Goal: Information Seeking & Learning: Learn about a topic

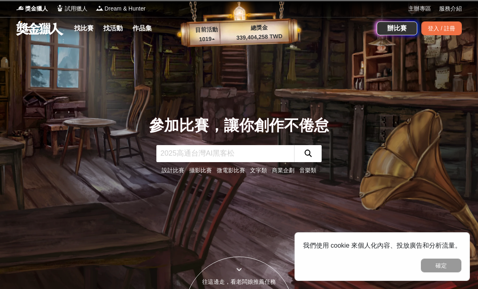
click at [453, 261] on button "確定" at bounding box center [441, 265] width 40 height 14
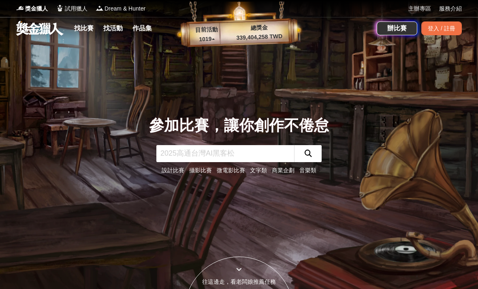
click at [84, 28] on link "找比賽" at bounding box center [84, 28] width 26 height 11
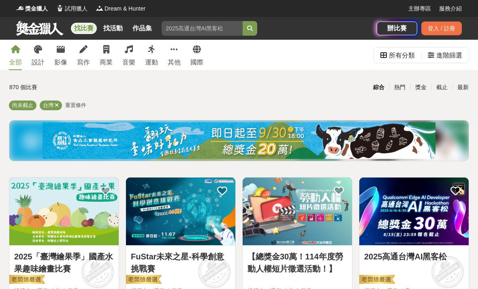
click at [33, 202] on img at bounding box center [63, 211] width 109 height 68
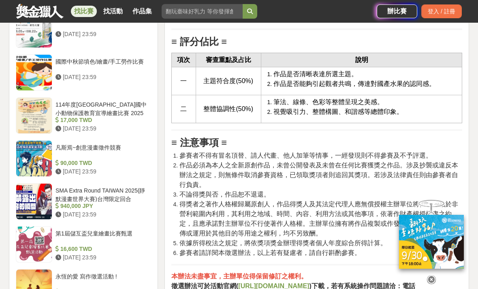
scroll to position [1162, 0]
click at [431, 284] on icon at bounding box center [431, 279] width 9 height 9
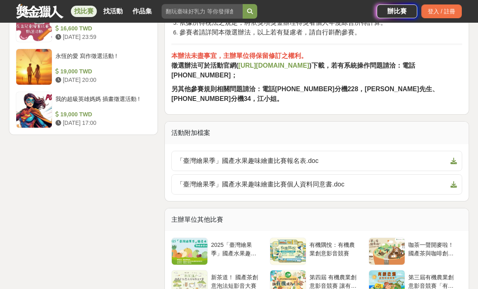
scroll to position [1385, 0]
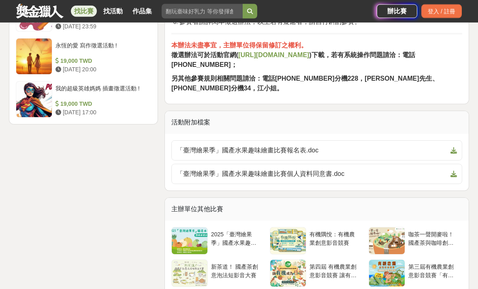
click at [298, 148] on span "「臺灣繪果季」國產水果趣味繪畫比賽報名表.doc" at bounding box center [311, 151] width 270 height 10
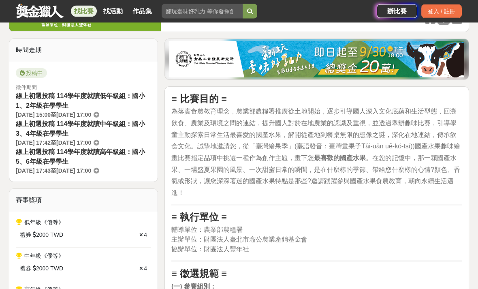
scroll to position [0, 0]
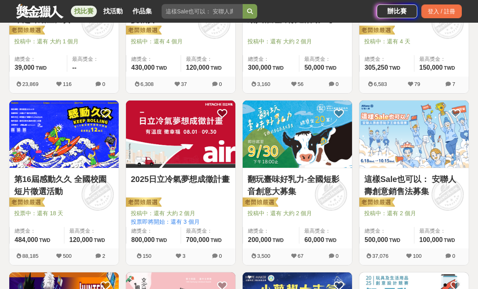
scroll to position [251, 0]
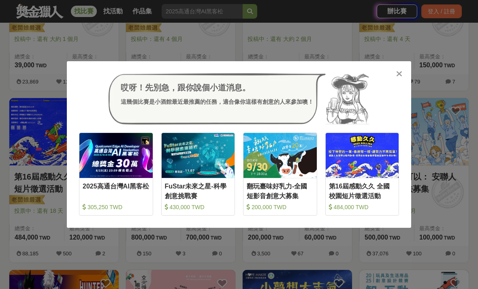
click at [399, 74] on icon at bounding box center [399, 74] width 6 height 8
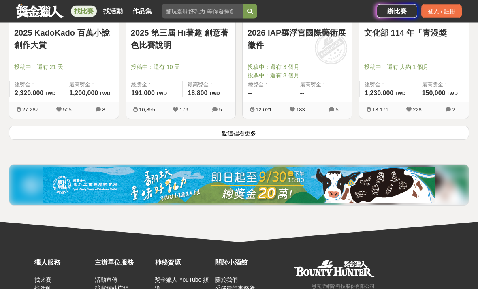
scroll to position [1123, 0]
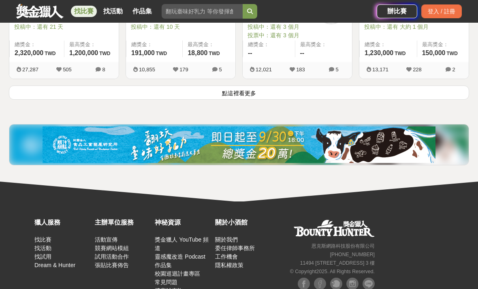
click at [403, 98] on button "點這裡看更多" at bounding box center [239, 92] width 460 height 14
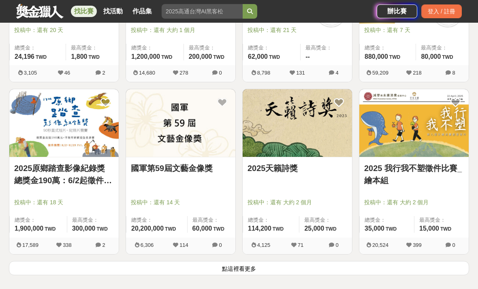
scroll to position [2036, 0]
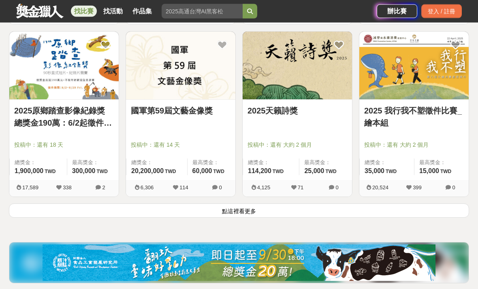
click at [442, 208] on button "點這裡看更多" at bounding box center [239, 211] width 460 height 14
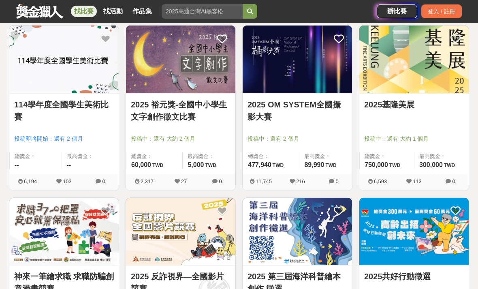
scroll to position [1526, 0]
